Goal: Task Accomplishment & Management: Manage account settings

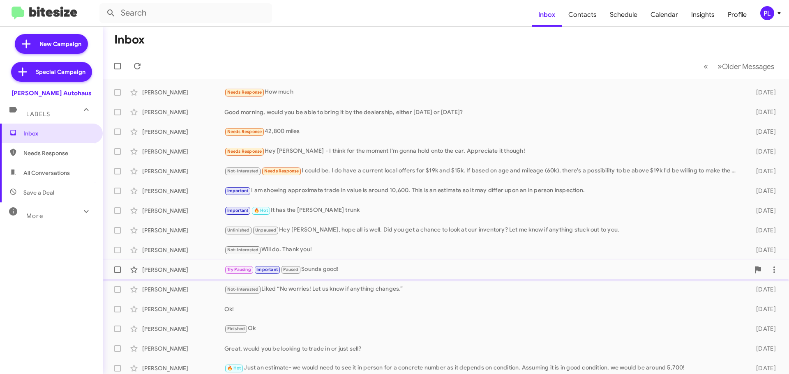
click at [324, 271] on div "Try Pausing Important Paused Sounds good!" at bounding box center [486, 269] width 525 height 9
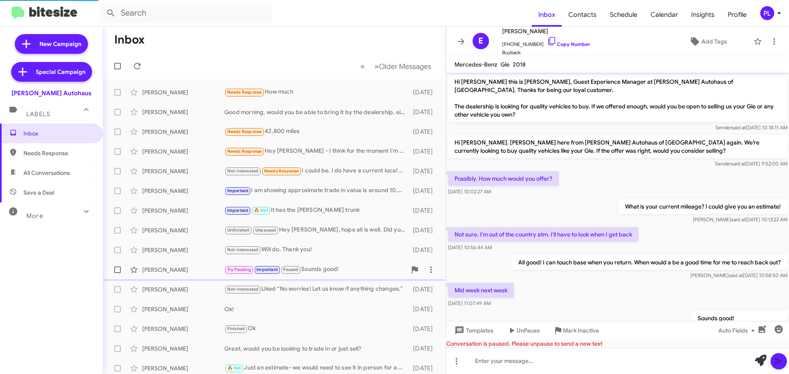
scroll to position [111, 0]
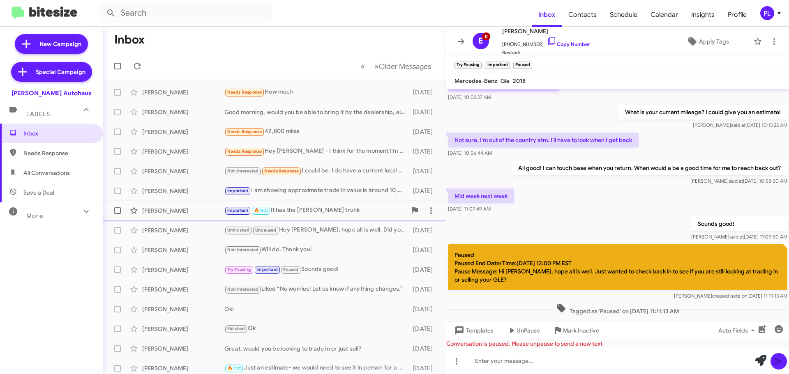
click at [343, 214] on div "Important 🔥 Hot It has the [PERSON_NAME] trunk" at bounding box center [315, 210] width 182 height 9
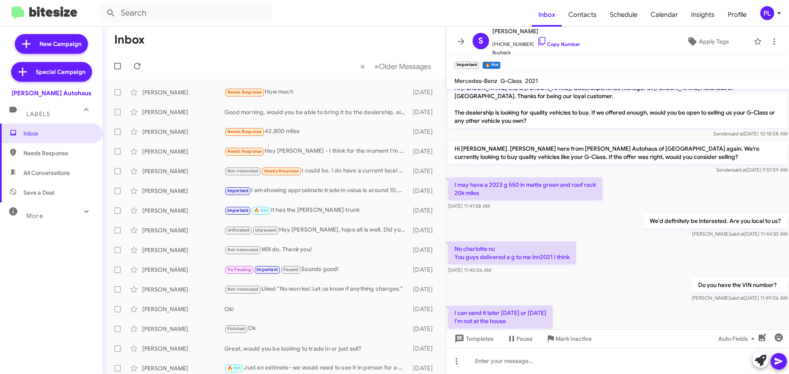
scroll to position [10, 0]
click at [300, 189] on div "Important I am showing approximate trade in value is around 10,600. This is an …" at bounding box center [315, 190] width 182 height 9
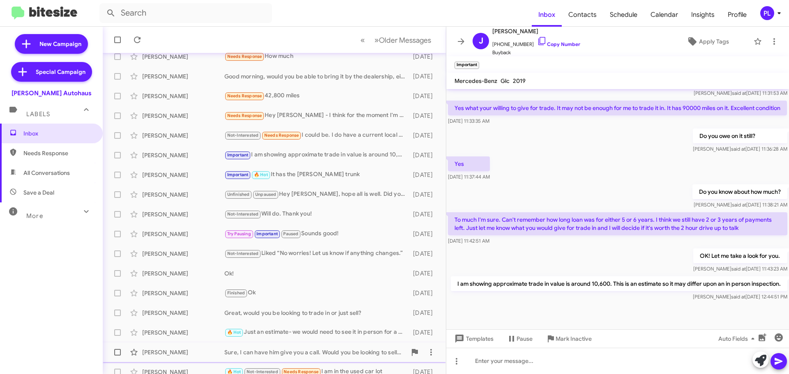
scroll to position [103, 0]
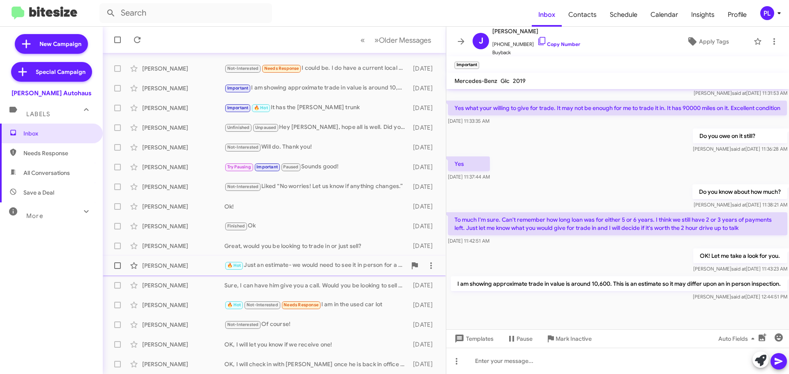
click at [290, 259] on div "[PERSON_NAME] 🔥 Hot Just an estimate- we would need to see it in person for a c…" at bounding box center [274, 266] width 330 height 16
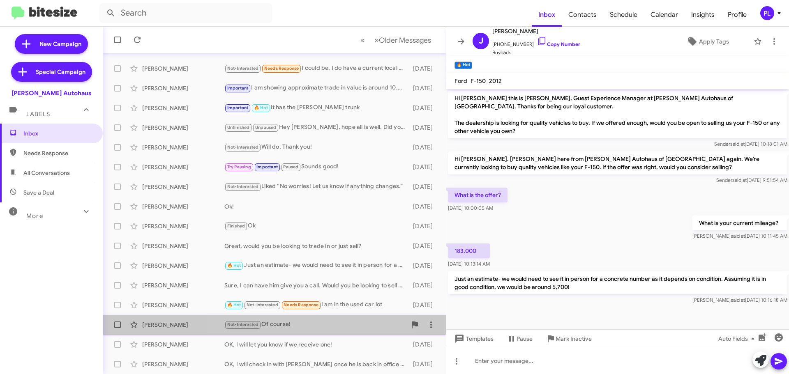
click at [287, 322] on div "Not-Interested Of course!" at bounding box center [315, 324] width 182 height 9
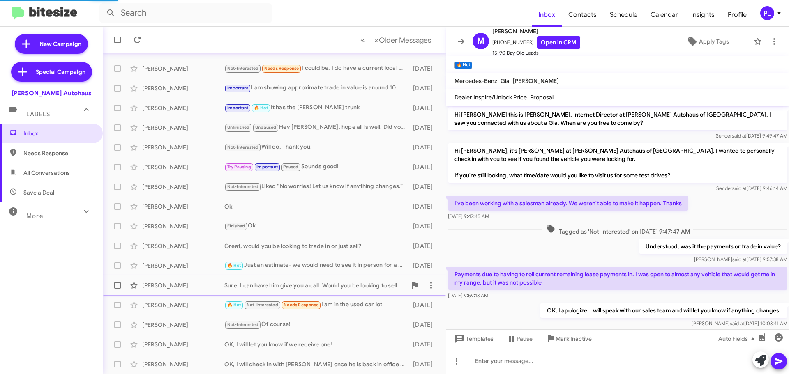
scroll to position [112, 0]
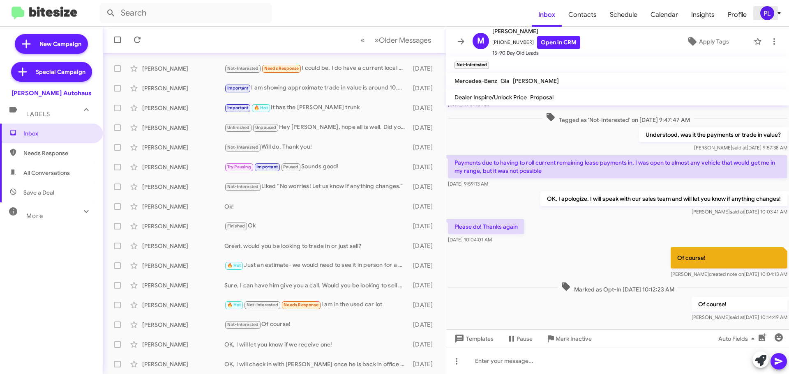
click at [775, 16] on icon at bounding box center [779, 13] width 10 height 10
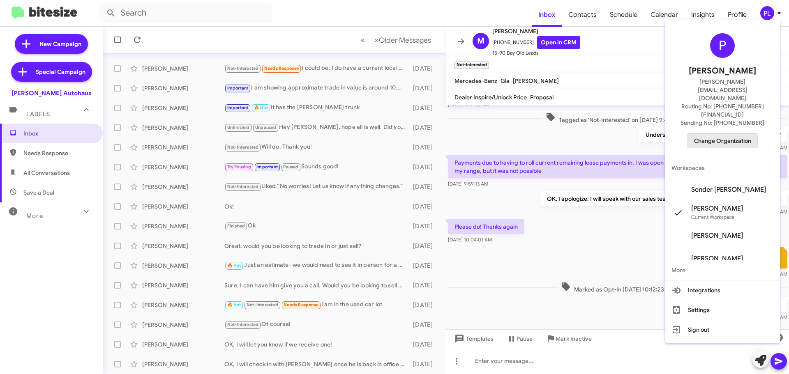
click at [722, 134] on span "Change Organization" at bounding box center [722, 141] width 57 height 14
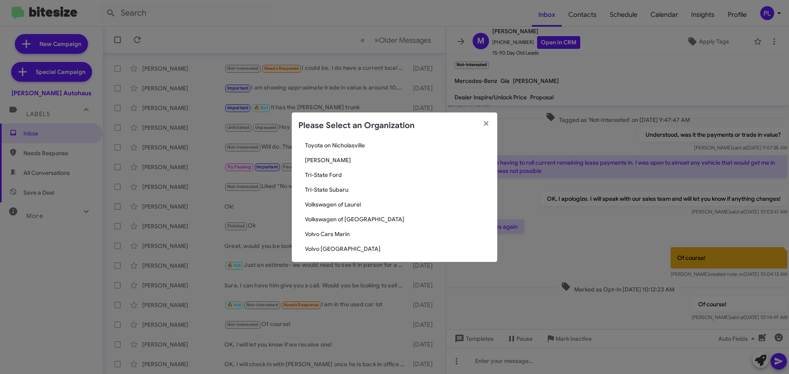
scroll to position [1498, 0]
click at [487, 125] on icon "button" at bounding box center [486, 123] width 5 height 5
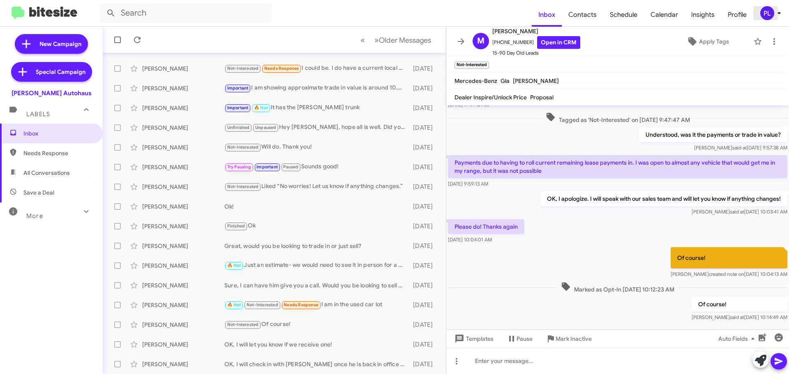
click at [782, 14] on icon at bounding box center [779, 13] width 10 height 10
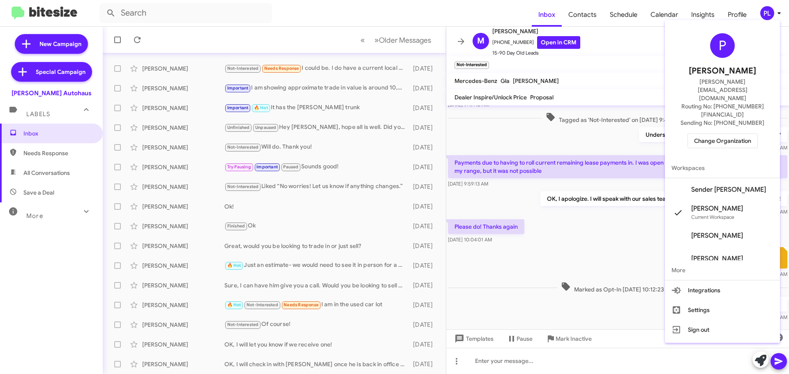
click at [729, 134] on span "Change Organization" at bounding box center [722, 141] width 57 height 14
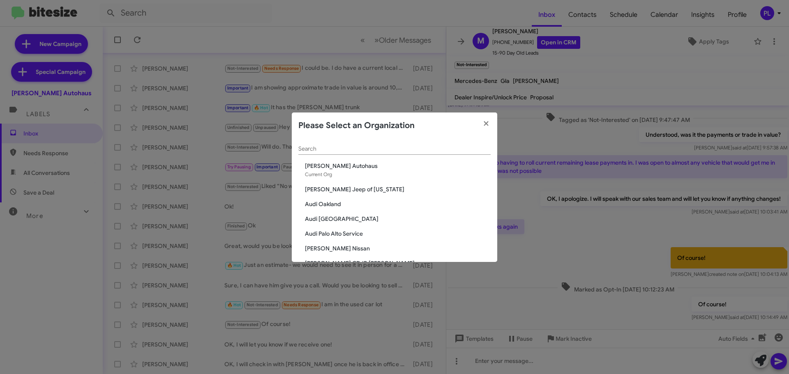
click at [374, 146] on input "Search" at bounding box center [394, 149] width 192 height 7
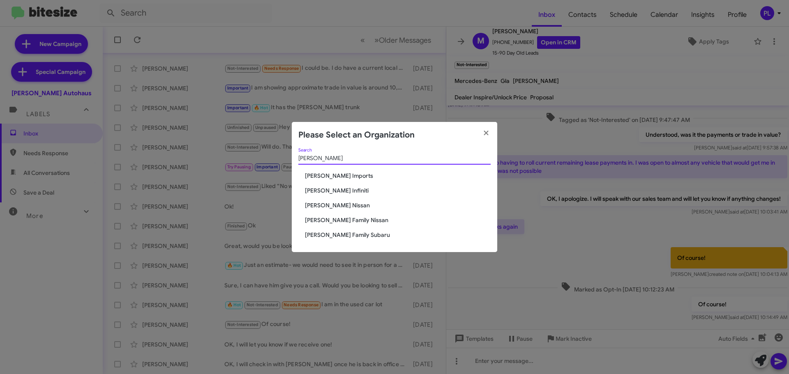
type input "[PERSON_NAME]"
click at [333, 238] on span "[PERSON_NAME] Family Subaru" at bounding box center [398, 235] width 186 height 8
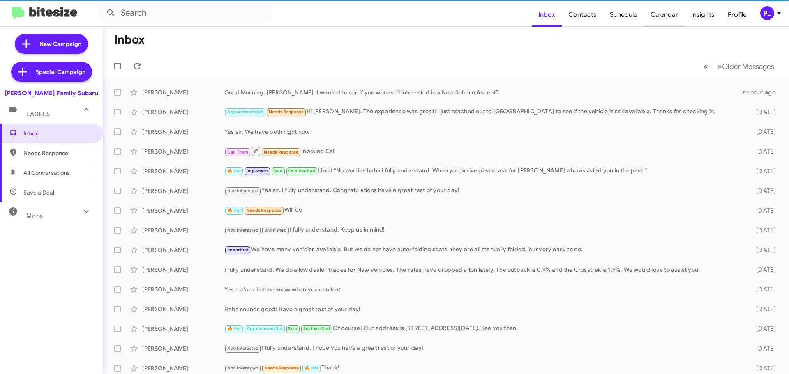
click at [673, 16] on span "Calendar" at bounding box center [664, 15] width 41 height 24
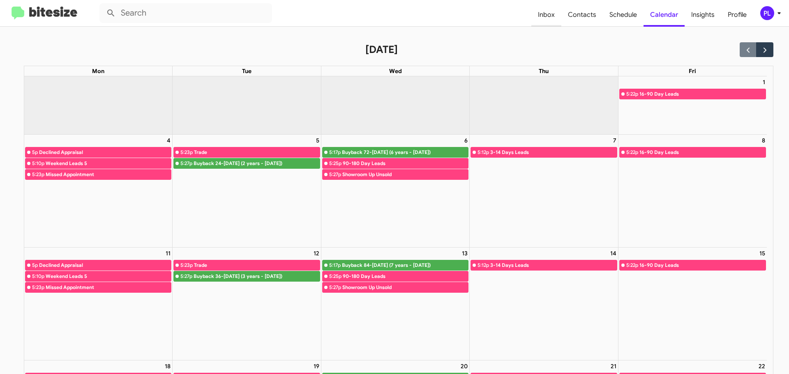
click at [549, 16] on span "Inbox" at bounding box center [546, 15] width 30 height 24
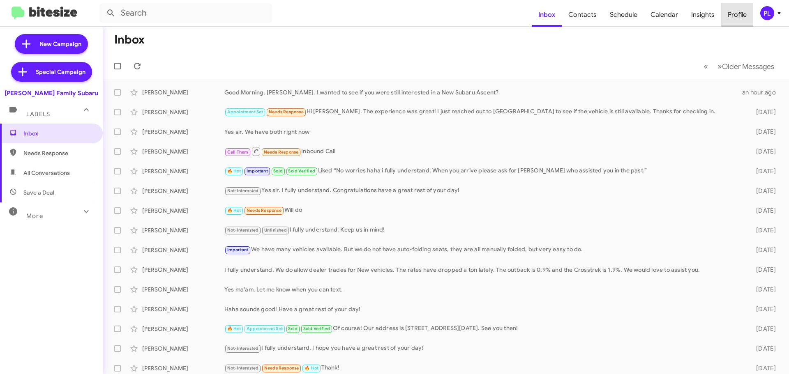
click at [745, 9] on span "Profile" at bounding box center [737, 15] width 32 height 24
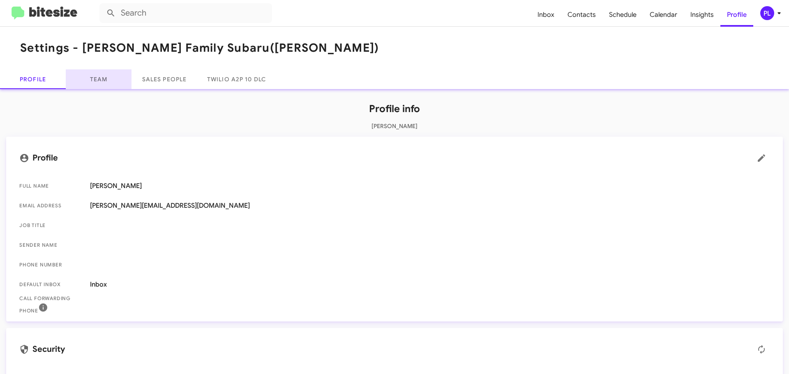
click at [87, 84] on link "Team" at bounding box center [99, 79] width 66 height 20
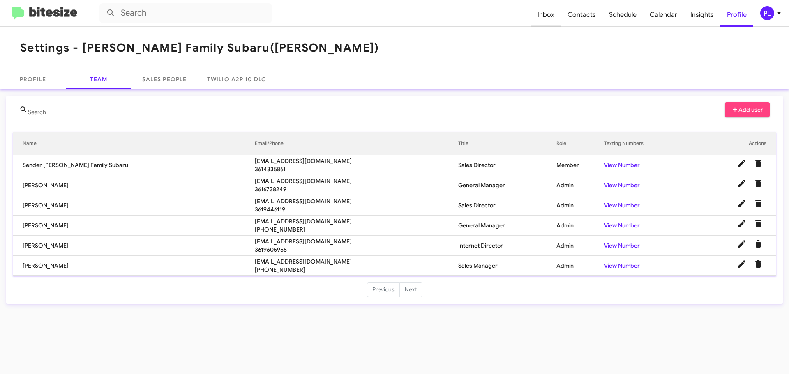
click at [551, 17] on span "Inbox" at bounding box center [546, 15] width 30 height 24
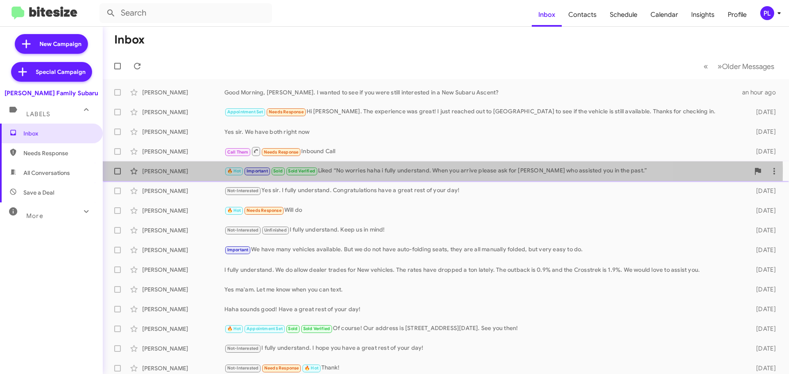
click at [362, 171] on div "🔥 Hot Important Sold Sold Verified Liked “No worries haha i fully understand. W…" at bounding box center [486, 170] width 525 height 9
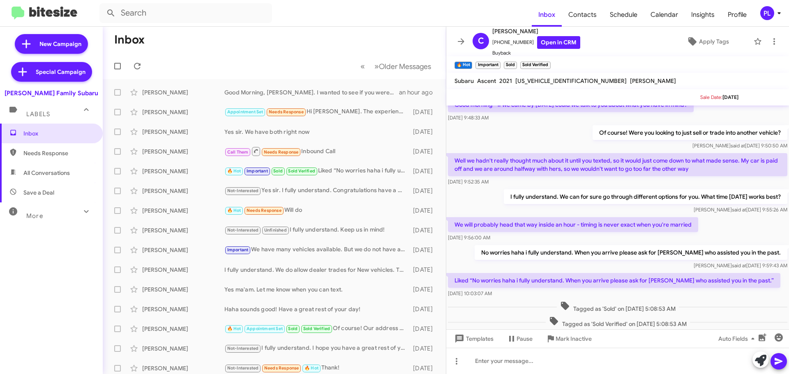
scroll to position [83, 0]
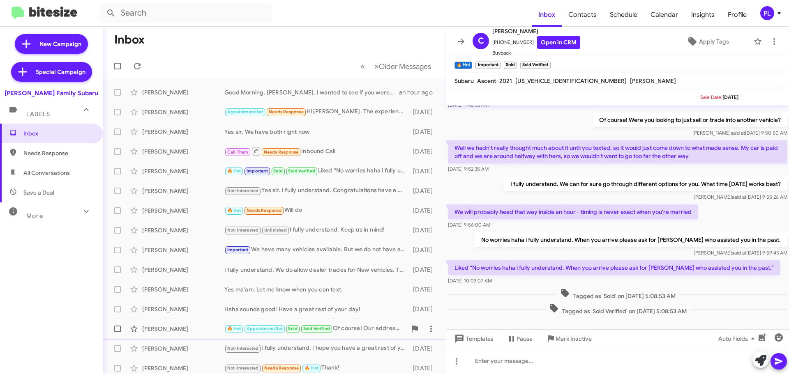
click at [367, 330] on div "🔥 Hot Appointment Set Sold Sold Verified Of course! Our address is 3615 S Padre…" at bounding box center [315, 328] width 182 height 9
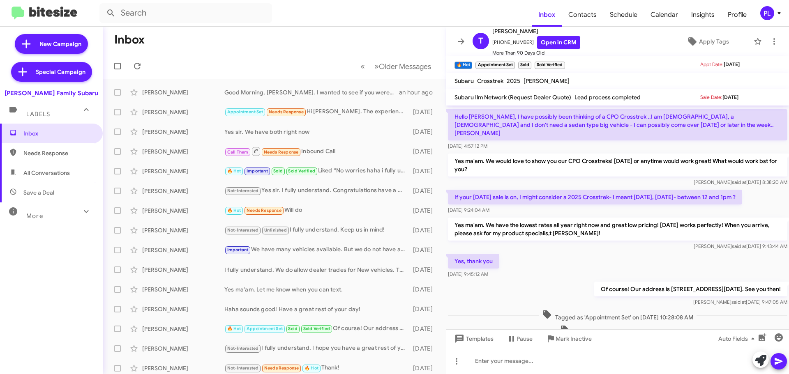
scroll to position [106, 0]
click at [367, 171] on div "🔥 Hot Important Sold Sold Verified Liked “No worries haha i fully understand. W…" at bounding box center [315, 170] width 182 height 9
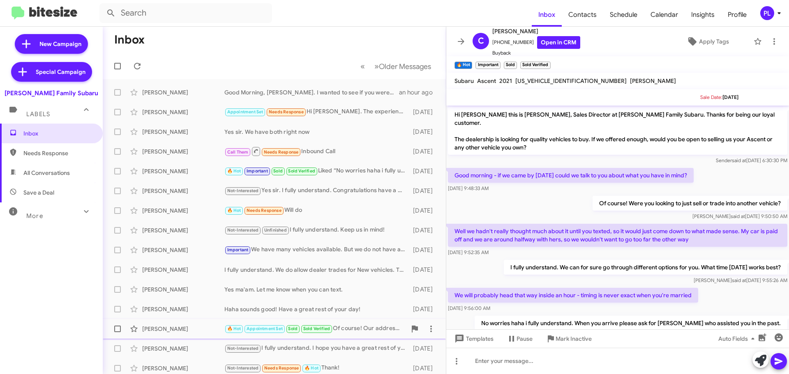
click at [358, 329] on div "🔥 Hot Appointment Set Sold Sold Verified Of course! Our address is 3615 S Padre…" at bounding box center [315, 328] width 182 height 9
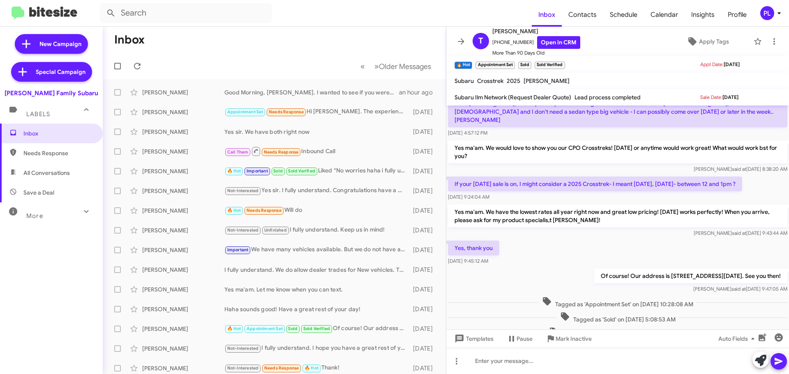
scroll to position [123, 0]
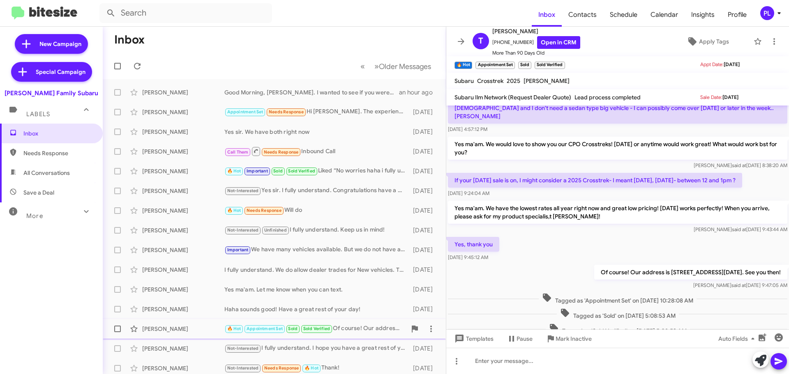
click at [354, 328] on div "🔥 Hot Appointment Set Sold Sold Verified Of course! Our address is 3615 S Padre…" at bounding box center [315, 328] width 182 height 9
click at [359, 174] on div "🔥 Hot Important Sold Sold Verified Liked “No worries haha i fully understand. W…" at bounding box center [315, 170] width 182 height 9
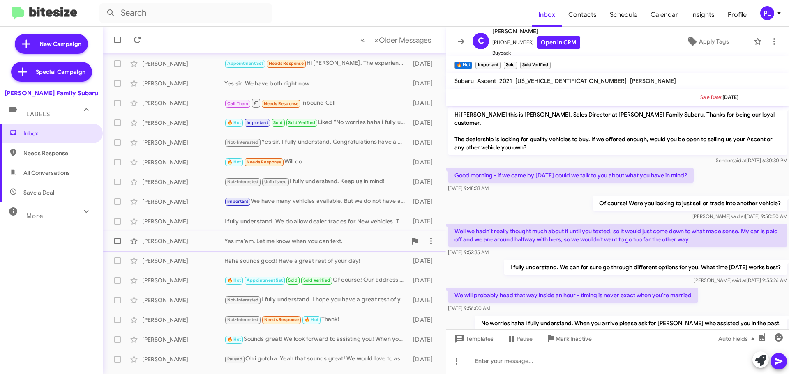
scroll to position [103, 0]
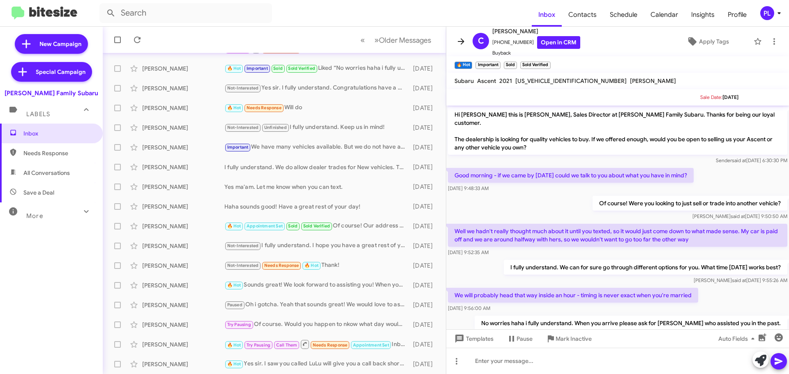
click at [461, 43] on icon at bounding box center [461, 42] width 10 height 10
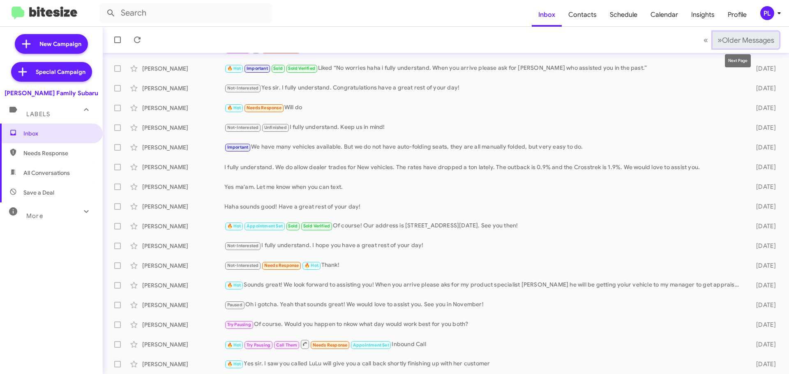
click at [743, 39] on span "Older Messages" at bounding box center [748, 40] width 52 height 9
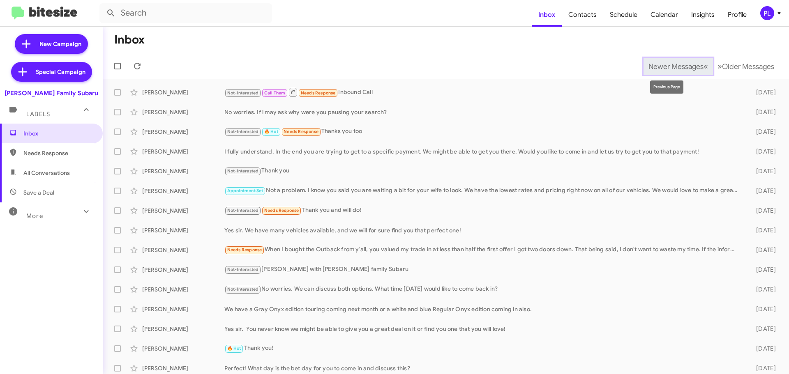
click at [673, 69] on span "Newer Messages" at bounding box center [675, 66] width 55 height 9
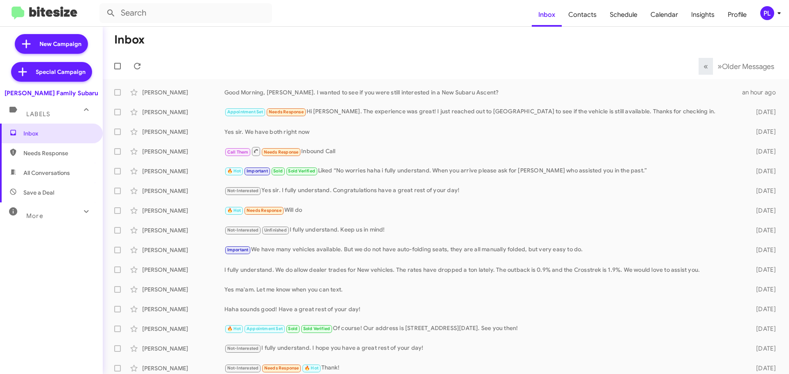
click at [60, 218] on div "More" at bounding box center [43, 212] width 73 height 15
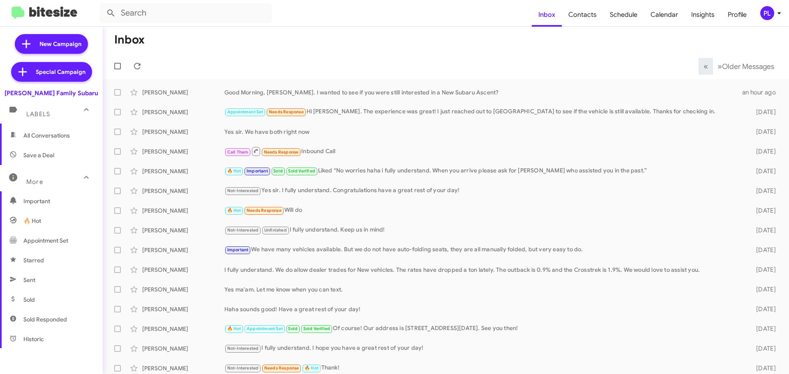
scroll to position [82, 0]
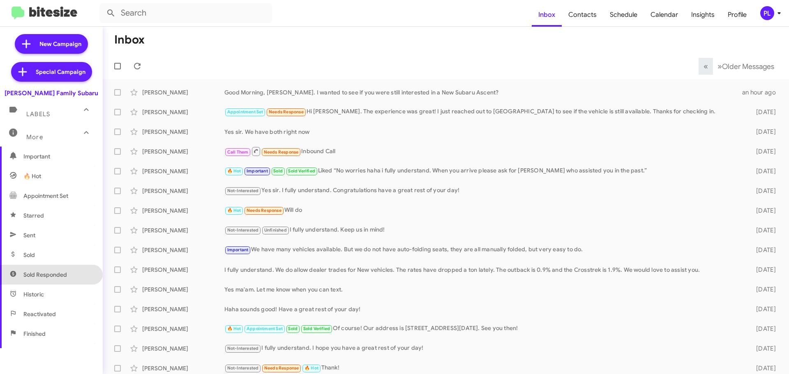
click at [56, 274] on span "Sold Responded" at bounding box center [45, 275] width 44 height 8
type input "in:sold-verified"
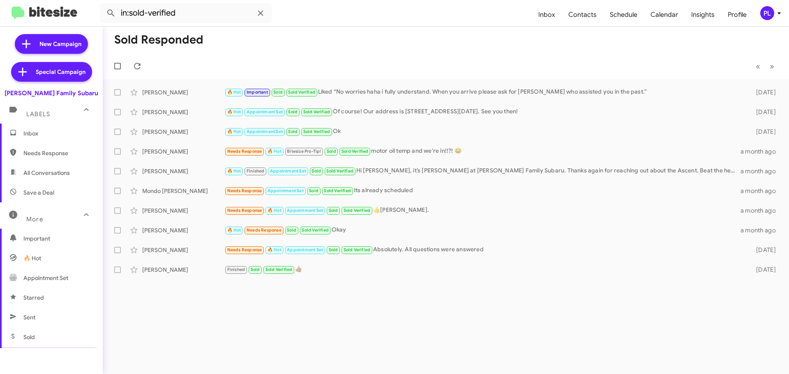
click at [775, 13] on icon at bounding box center [779, 13] width 10 height 10
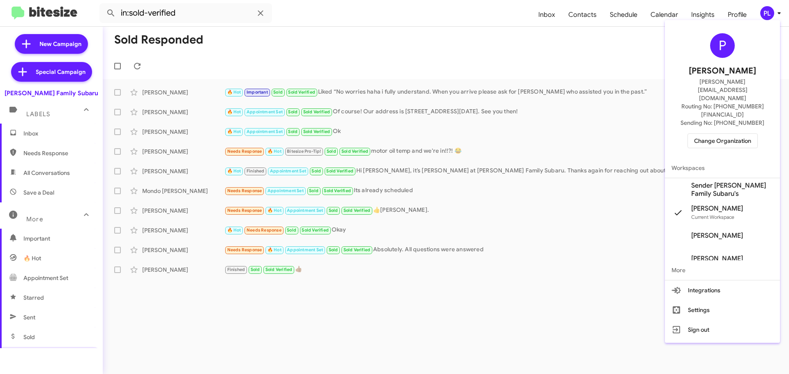
click at [719, 134] on span "Change Organization" at bounding box center [722, 141] width 57 height 14
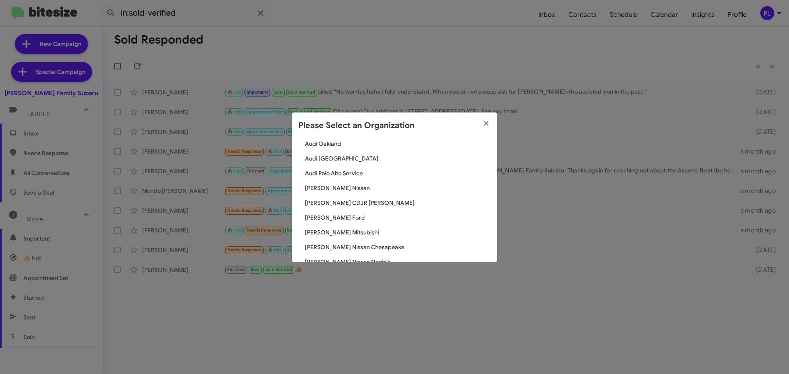
scroll to position [123, 0]
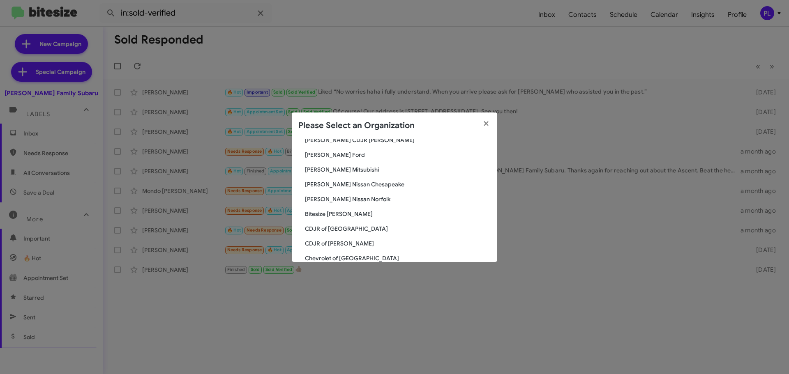
click at [345, 164] on div "Search Hicks Family Subaru Current Org Adams Jeep of Maryland Audi Oakland Audi…" at bounding box center [394, 200] width 205 height 123
click at [344, 171] on span "[PERSON_NAME] Mitsubishi" at bounding box center [398, 170] width 186 height 8
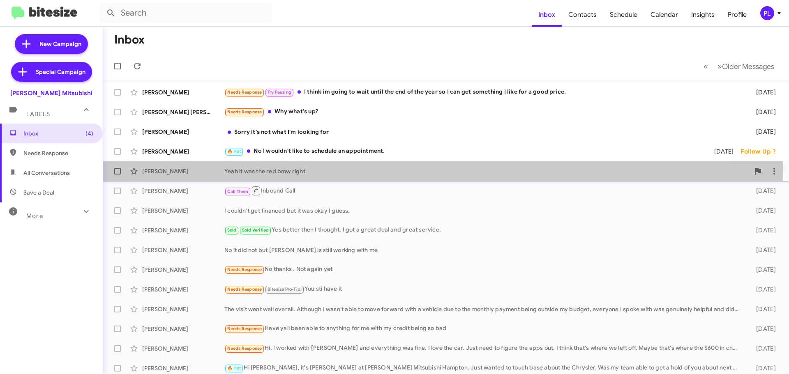
click at [287, 168] on div "Yeah it was the red bmw right" at bounding box center [486, 171] width 525 height 8
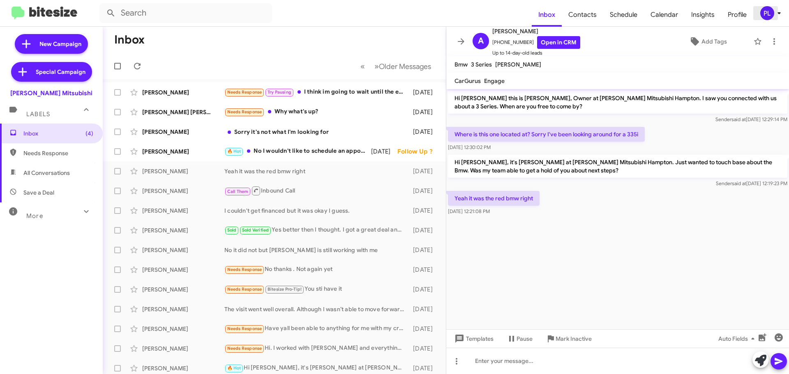
click at [775, 15] on icon at bounding box center [779, 13] width 10 height 10
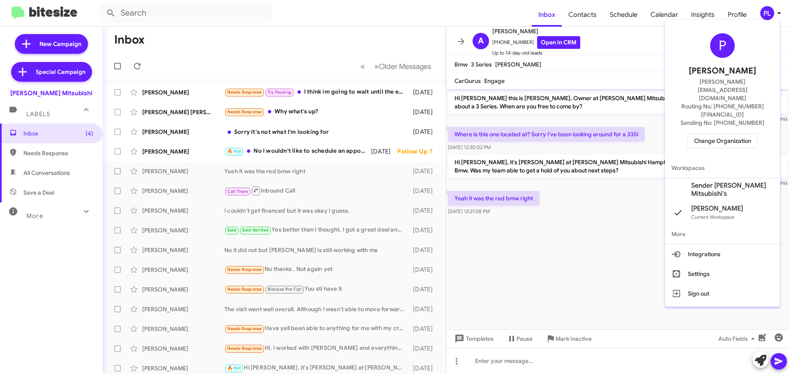
click at [710, 134] on span "Change Organization" at bounding box center [722, 141] width 57 height 14
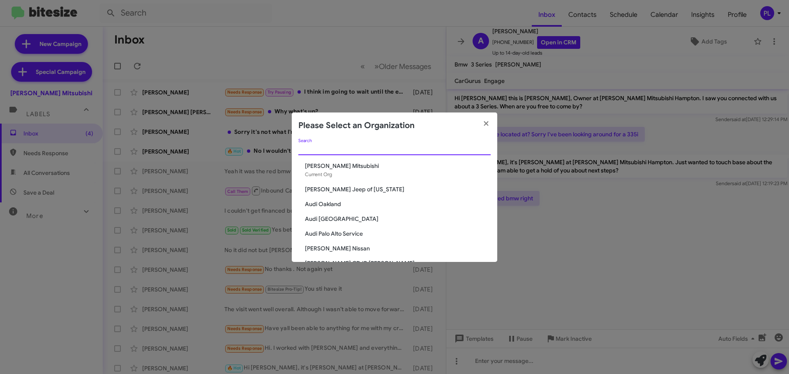
click at [434, 149] on input "Search" at bounding box center [394, 149] width 192 height 7
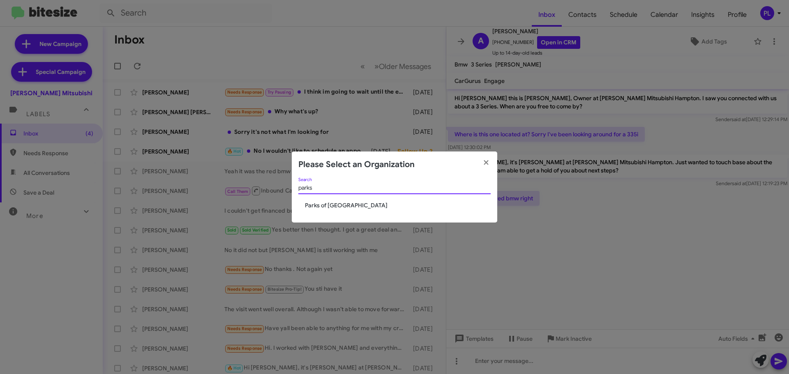
type input "parks"
click at [347, 208] on span "Parks of [GEOGRAPHIC_DATA]" at bounding box center [398, 205] width 186 height 8
